Goal: Information Seeking & Learning: Learn about a topic

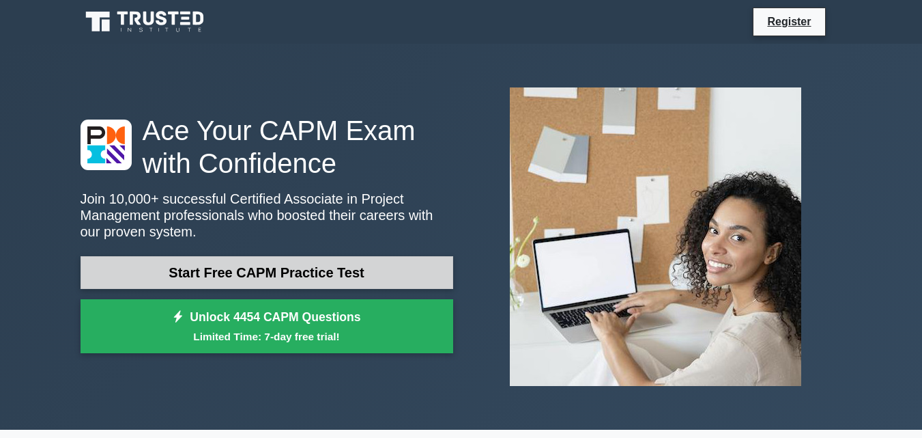
click at [380, 273] on link "Start Free CAPM Practice Test" at bounding box center [267, 272] width 373 height 33
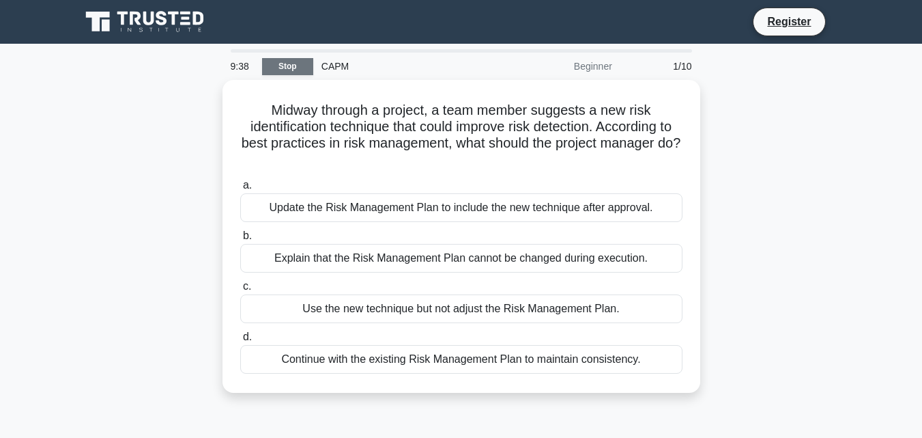
click at [274, 68] on link "Stop" at bounding box center [287, 66] width 51 height 17
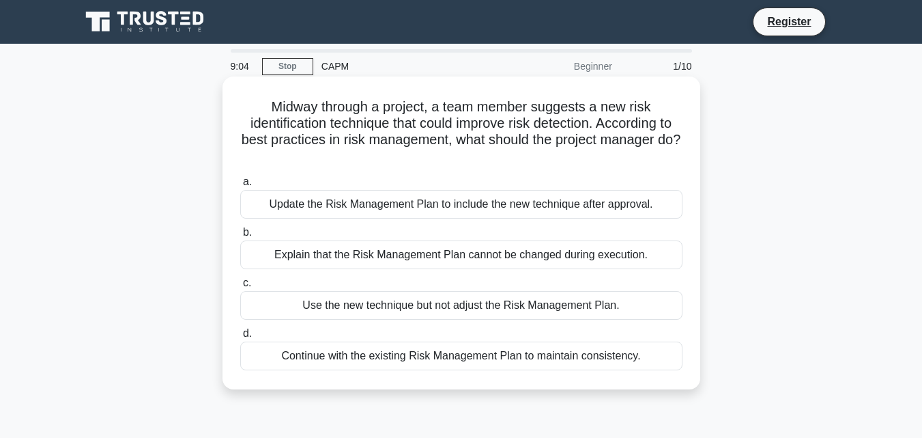
click at [519, 257] on div "Explain that the Risk Management Plan cannot be changed during execution." at bounding box center [461, 254] width 442 height 29
click at [240, 237] on input "b. Explain that the Risk Management Plan cannot be changed during execution." at bounding box center [240, 232] width 0 height 9
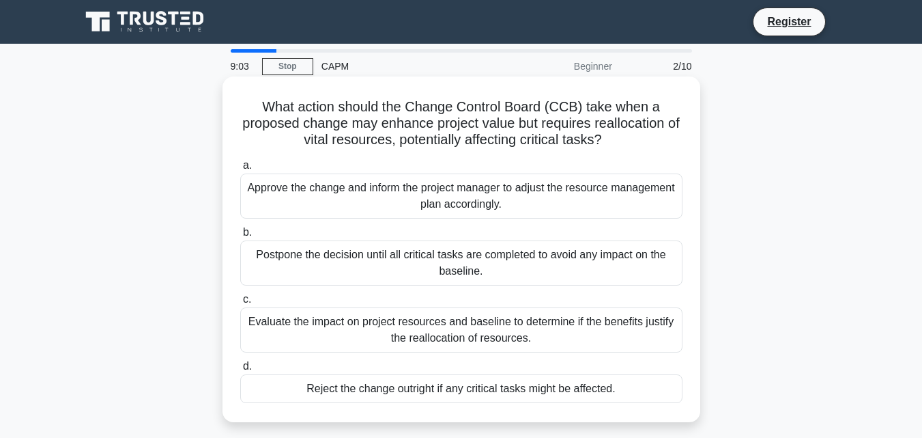
click at [511, 264] on div "Postpone the decision until all critical tasks are completed to avoid any impac…" at bounding box center [461, 262] width 442 height 45
click at [240, 237] on input "b. Postpone the decision until all critical tasks are completed to avoid any im…" at bounding box center [240, 232] width 0 height 9
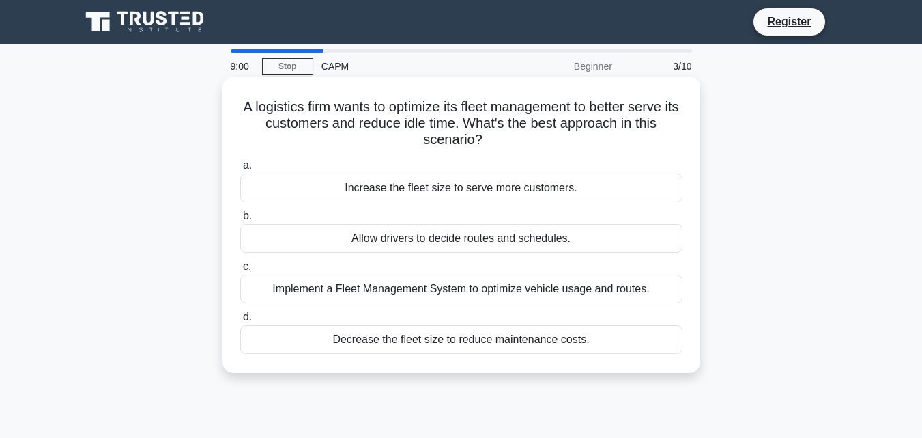
click at [498, 244] on div "Allow drivers to decide routes and schedules." at bounding box center [461, 238] width 442 height 29
click at [240, 221] on input "b. Allow drivers to decide routes and schedules." at bounding box center [240, 216] width 0 height 9
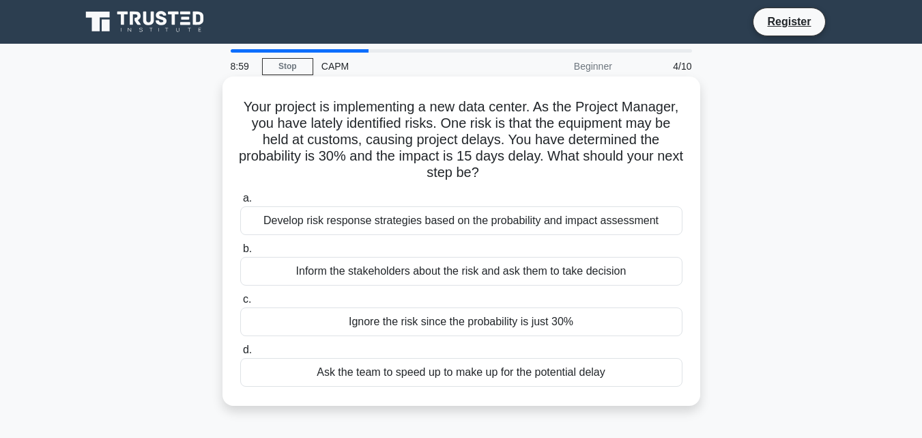
click at [532, 274] on div "Inform the stakeholders about the risk and ask them to take decision" at bounding box center [461, 271] width 442 height 29
click at [240, 253] on input "b. Inform the stakeholders about the risk and ask them to take decision" at bounding box center [240, 248] width 0 height 9
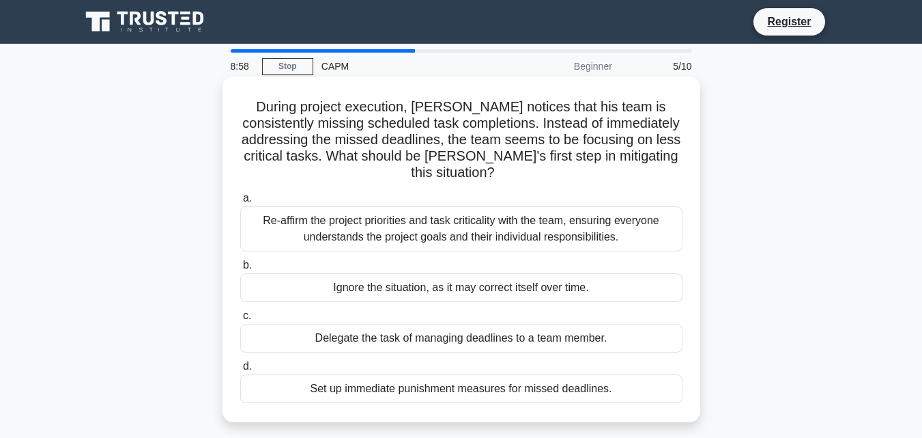
click at [558, 294] on div "Ignore the situation, as it may correct itself over time." at bounding box center [461, 287] width 442 height 29
click at [240, 270] on input "b. Ignore the situation, as it may correct itself over time." at bounding box center [240, 265] width 0 height 9
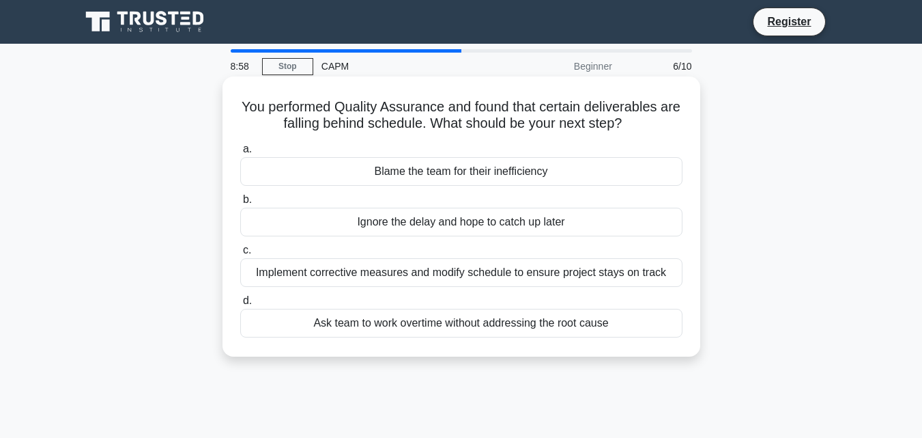
click at [268, 258] on label "c. Implement corrective measures and modify schedule to ensure project stays on…" at bounding box center [461, 264] width 442 height 45
click at [240, 255] on input "c. Implement corrective measures and modify schedule to ensure project stays on…" at bounding box center [240, 250] width 0 height 9
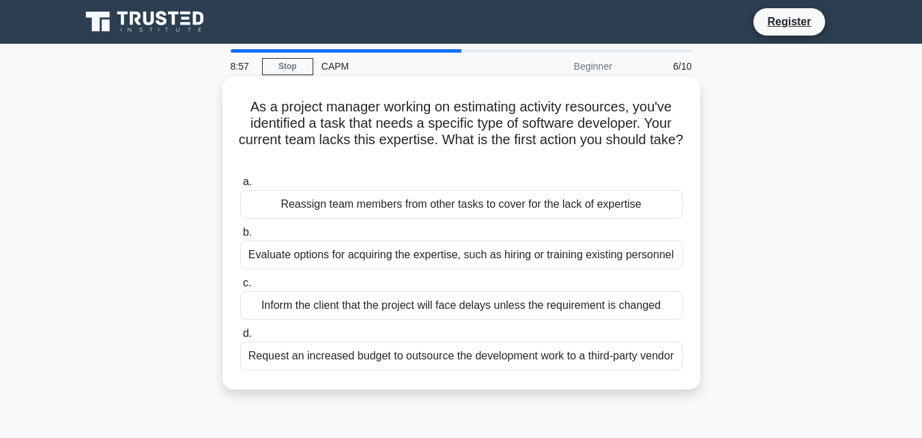
click at [245, 280] on span "c." at bounding box center [247, 283] width 8 height 12
click at [240, 280] on input "c. Inform the client that the project will face delays unless the requirement i…" at bounding box center [240, 283] width 0 height 9
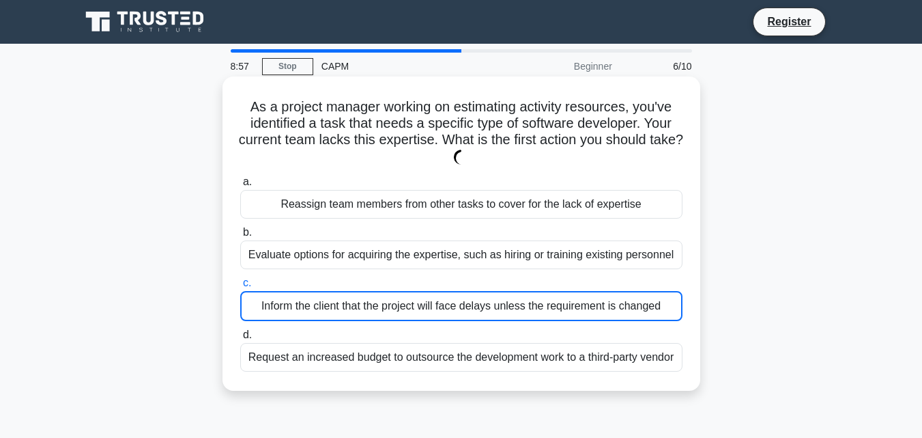
click at [243, 277] on span "c." at bounding box center [247, 283] width 8 height 12
click at [240, 279] on input "c. Inform the client that the project will face delays unless the requirement i…" at bounding box center [240, 283] width 0 height 9
click at [253, 278] on label "c. Inform the client that the project will face delays unless the requirement i…" at bounding box center [461, 297] width 442 height 46
click at [240, 279] on input "c. Inform the client that the project will face delays unless the requirement i…" at bounding box center [240, 283] width 0 height 9
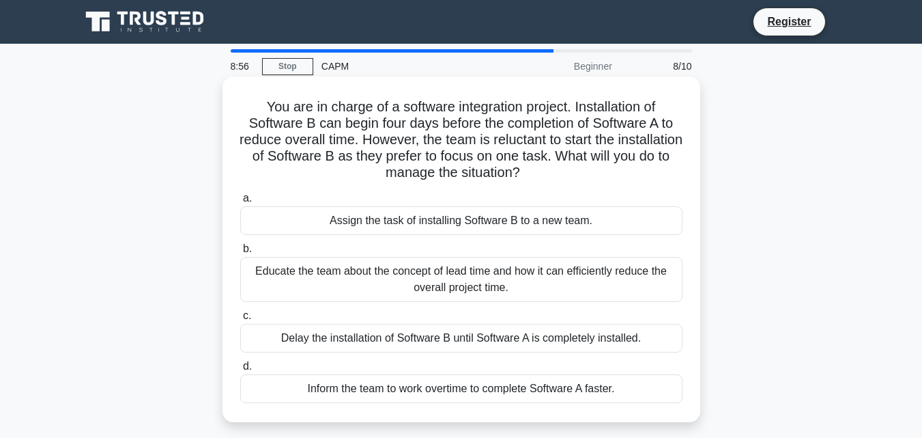
click at [374, 286] on div "Educate the team about the concept of lead time and how it can efficiently redu…" at bounding box center [461, 279] width 442 height 45
click at [240, 253] on input "b. Educate the team about the concept of lead time and how it can efficiently r…" at bounding box center [240, 248] width 0 height 9
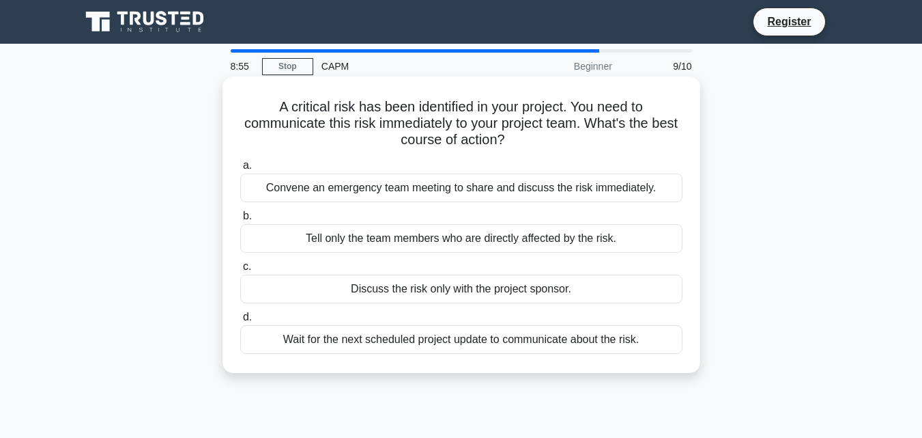
click at [477, 235] on div "Tell only the team members who are directly affected by the risk." at bounding box center [461, 238] width 442 height 29
click at [240, 221] on input "b. Tell only the team members who are directly affected by the risk." at bounding box center [240, 216] width 0 height 9
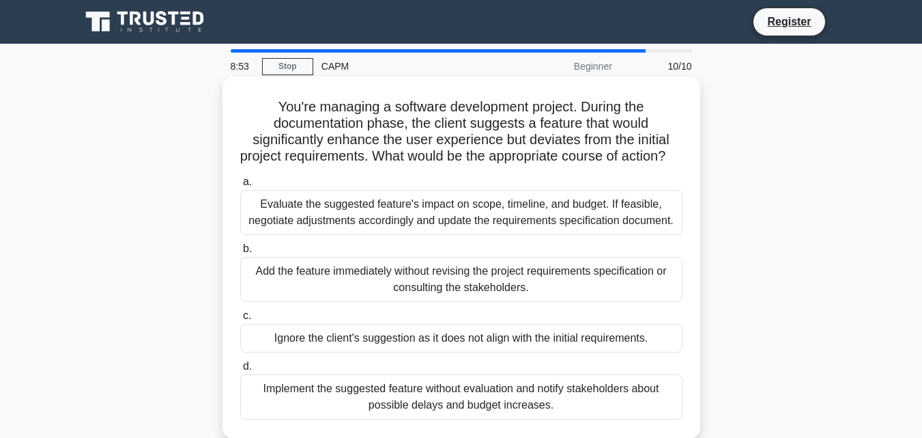
click at [601, 232] on div "Evaluate the suggested feature's impact on scope, timeline, and budget. If feas…" at bounding box center [461, 212] width 442 height 45
click at [240, 186] on input "a. Evaluate the suggested feature's impact on scope, timeline, and budget. If f…" at bounding box center [240, 182] width 0 height 9
